Goal: Information Seeking & Learning: Learn about a topic

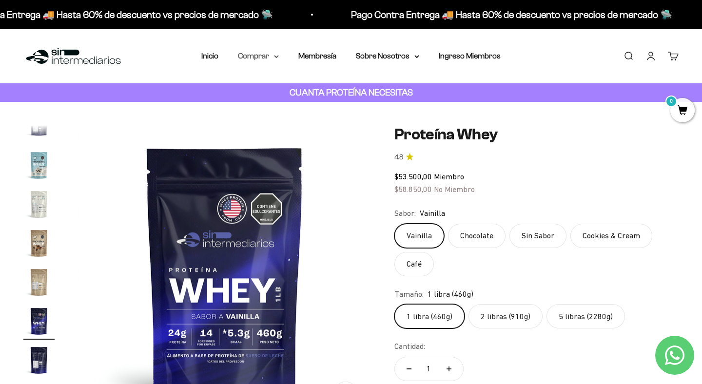
click at [277, 58] on icon at bounding box center [276, 56] width 5 height 3
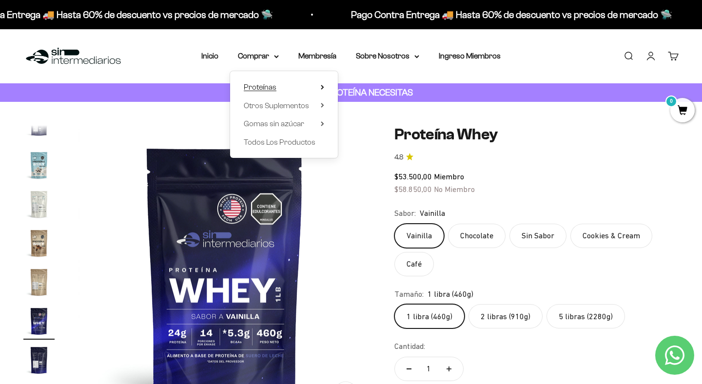
click at [322, 85] on icon at bounding box center [322, 87] width 3 height 5
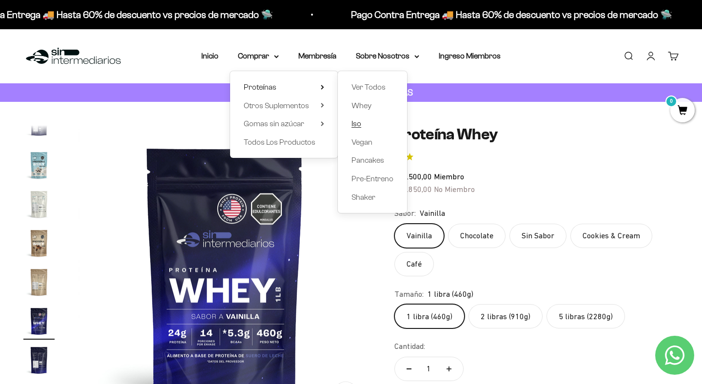
click at [357, 124] on span "Iso" at bounding box center [357, 123] width 10 height 8
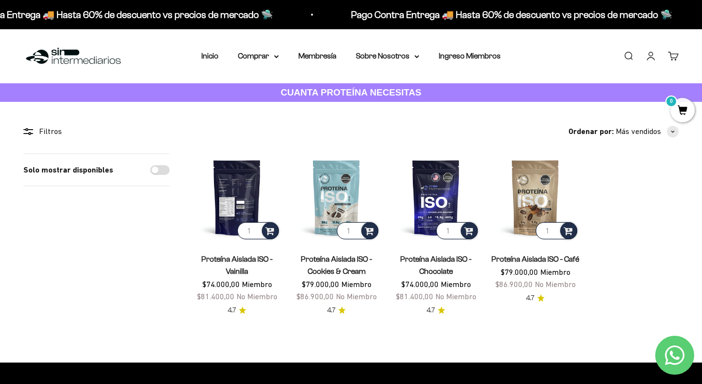
click at [247, 205] on img at bounding box center [237, 198] width 88 height 88
